Goal: Communication & Community: Answer question/provide support

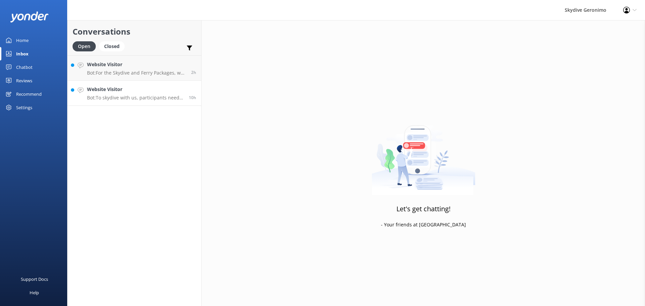
click at [142, 103] on link "Website Visitor Bot: To skydive with us, participants need to be at least [DEMO…" at bounding box center [135, 93] width 134 height 25
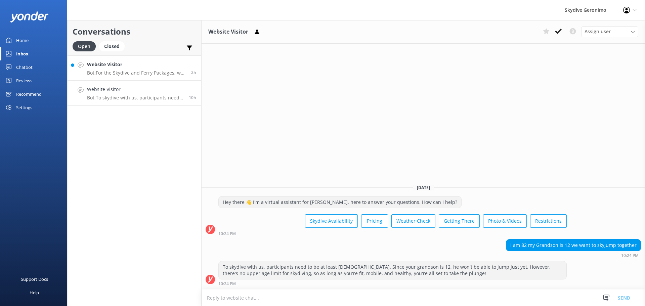
click at [130, 71] on p "Bot: For the Skydive and Ferry Packages, we partner with Sealink Rottnest for d…" at bounding box center [136, 73] width 99 height 6
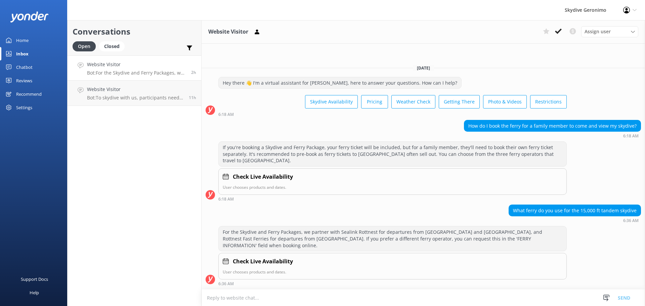
click at [143, 56] on link "Website Visitor Bot: For the Skydive and Ferry Packages, we partner with Sealin…" at bounding box center [135, 67] width 134 height 25
click at [118, 41] on div "Closed" at bounding box center [112, 46] width 26 height 10
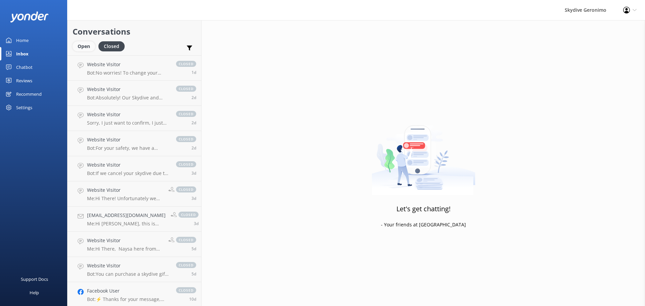
click at [87, 47] on div "Open" at bounding box center [84, 46] width 23 height 10
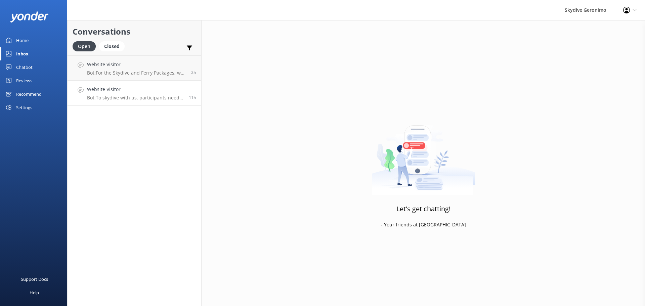
click at [126, 84] on link "Website Visitor Bot: To skydive with us, participants need to be at least [DEMO…" at bounding box center [135, 93] width 134 height 25
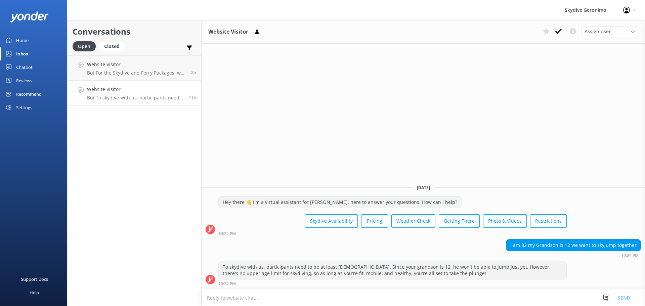
click at [134, 100] on p "Bot: To skydive with us, participants need to be at least [DEMOGRAPHIC_DATA]. S…" at bounding box center [135, 98] width 97 height 6
click at [115, 91] on h4 "Website Visitor" at bounding box center [135, 89] width 97 height 7
click at [111, 92] on h4 "Website Visitor" at bounding box center [135, 89] width 97 height 7
click at [141, 91] on h4 "Website Visitor" at bounding box center [135, 89] width 97 height 7
click at [104, 101] on link "Website Visitor Bot: To skydive with us, participants need to be at least [DEMO…" at bounding box center [135, 93] width 134 height 25
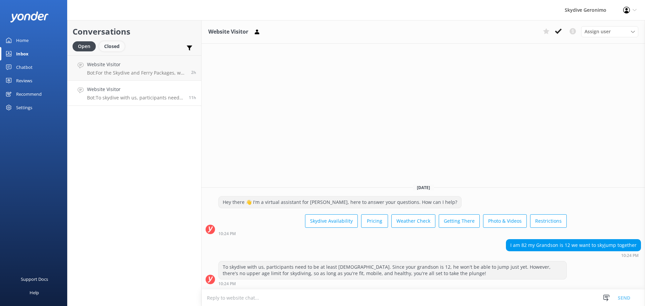
click at [119, 46] on div "Closed" at bounding box center [112, 46] width 26 height 10
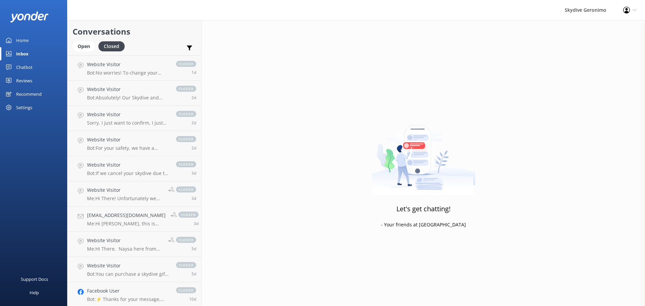
click at [81, 38] on div "Conversations Open Closed Important Converted Assigned to me Unassigned" at bounding box center [135, 37] width 134 height 35
click at [89, 47] on div "Open" at bounding box center [84, 46] width 23 height 10
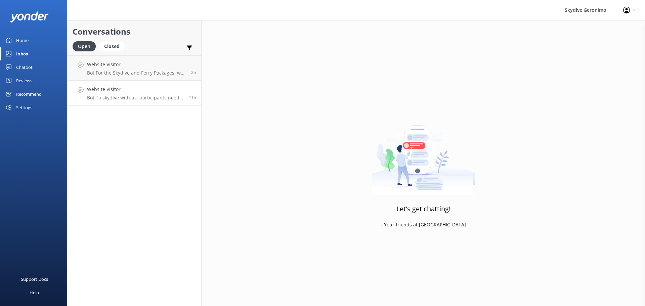
click at [132, 94] on div "Website Visitor Bot: To skydive with us, participants need to be at least [DEMO…" at bounding box center [135, 93] width 97 height 15
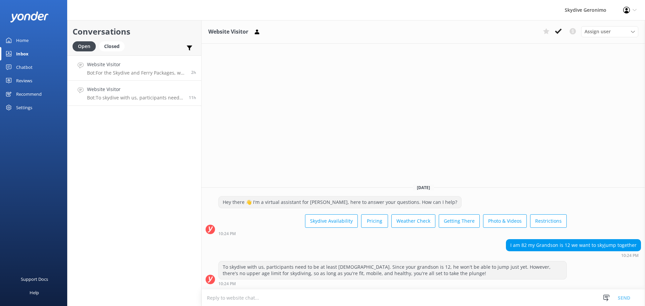
drag, startPoint x: 160, startPoint y: 68, endPoint x: 125, endPoint y: 74, distance: 35.1
click at [125, 74] on p "Bot: For the Skydive and Ferry Packages, we partner with Sealink Rottnest for d…" at bounding box center [136, 73] width 99 height 6
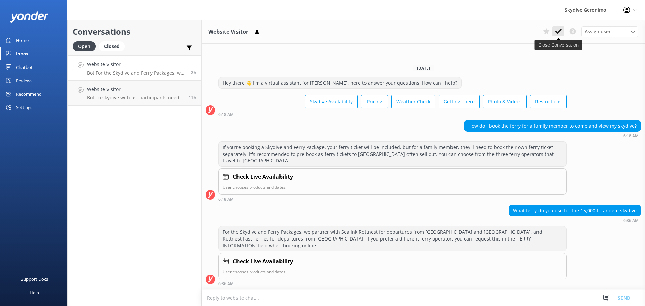
click at [562, 31] on icon at bounding box center [558, 31] width 7 height 7
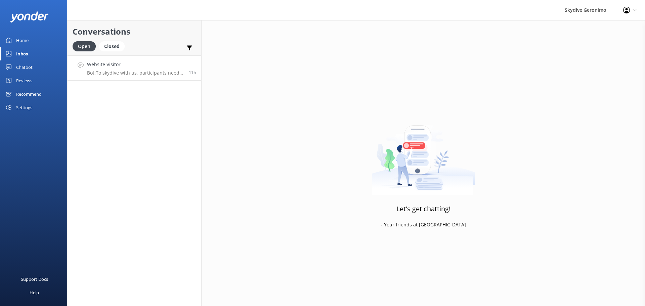
click at [144, 74] on p "Bot: To skydive with us, participants need to be at least [DEMOGRAPHIC_DATA]. S…" at bounding box center [135, 73] width 97 height 6
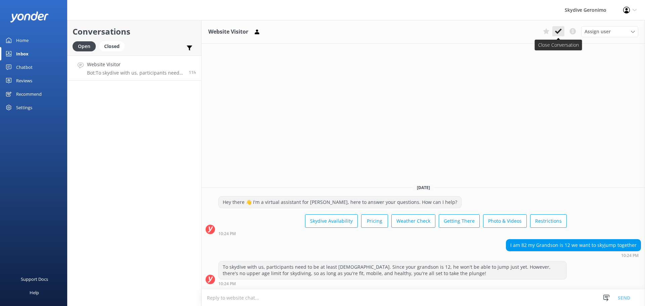
click at [557, 33] on icon at bounding box center [558, 31] width 7 height 7
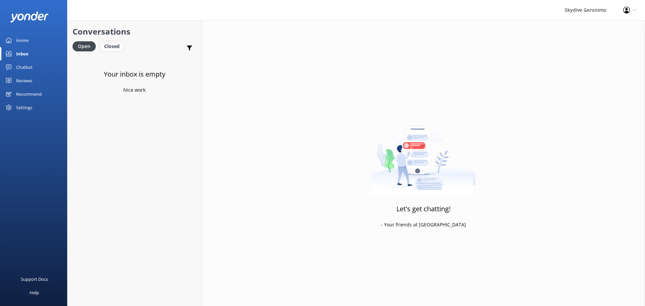
click at [110, 48] on div "Closed" at bounding box center [112, 46] width 26 height 10
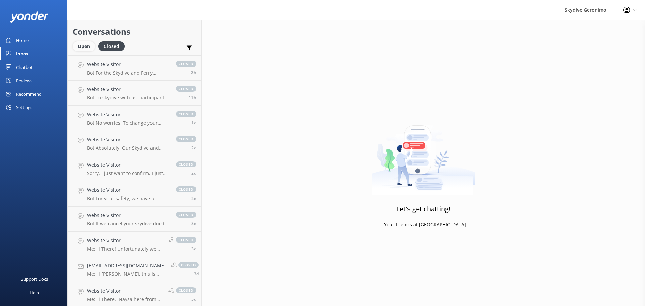
click at [79, 45] on div "Open" at bounding box center [84, 46] width 23 height 10
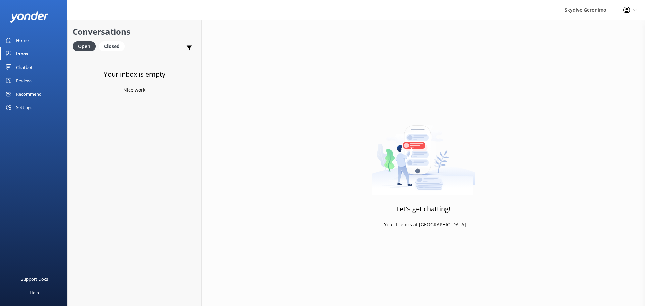
click at [21, 36] on div "Home" at bounding box center [22, 40] width 12 height 13
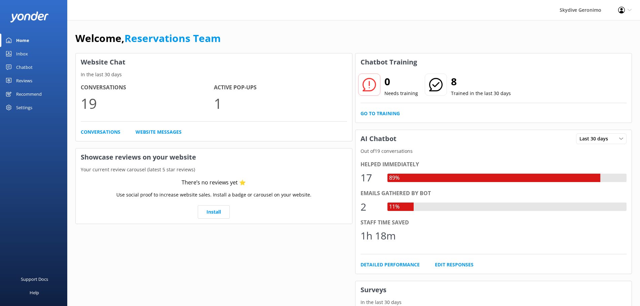
click at [17, 51] on div "Inbox" at bounding box center [22, 53] width 12 height 13
